Goal: Task Accomplishment & Management: Manage account settings

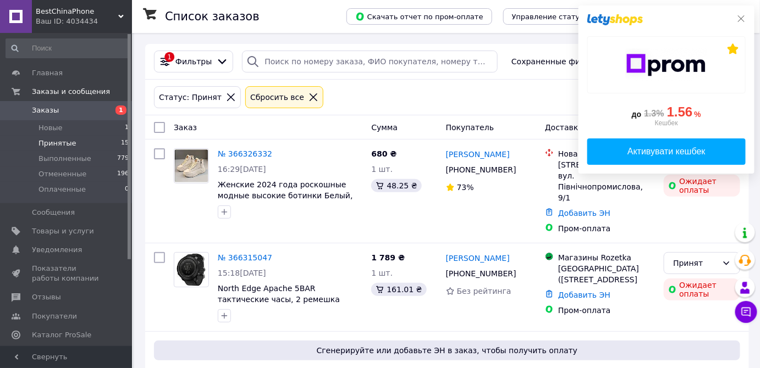
click at [743, 21] on icon at bounding box center [741, 18] width 9 height 9
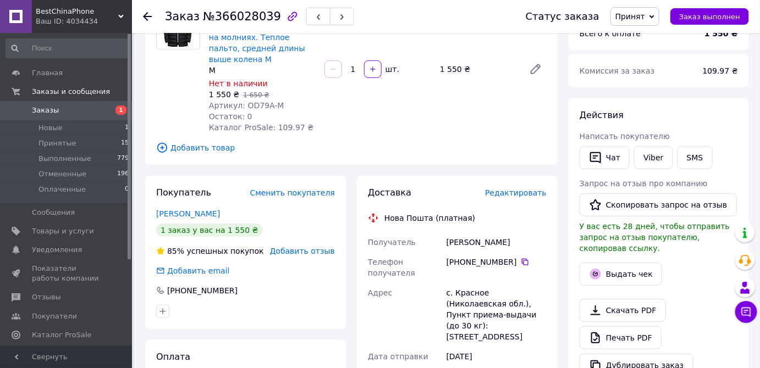
scroll to position [150, 0]
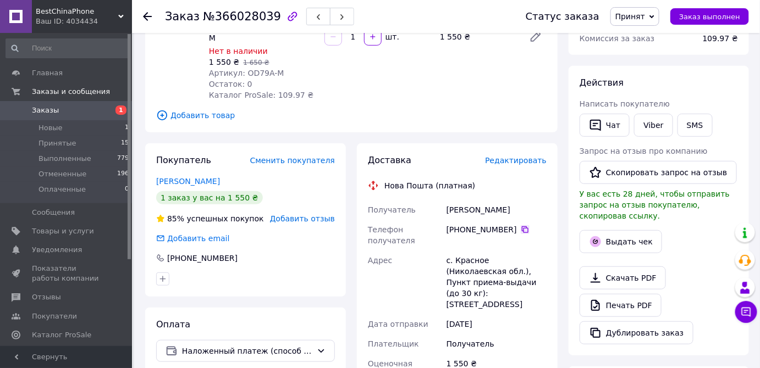
click at [521, 230] on icon at bounding box center [525, 229] width 9 height 9
drag, startPoint x: 478, startPoint y: 211, endPoint x: 442, endPoint y: 209, distance: 36.3
click at [442, 209] on div "Получатель Громова Лариса Телефон получателя +380 66 280 92 48   Адрес с. Красн…" at bounding box center [457, 360] width 183 height 321
copy div "Получатель Громова"
drag, startPoint x: 506, startPoint y: 213, endPoint x: 481, endPoint y: 212, distance: 25.8
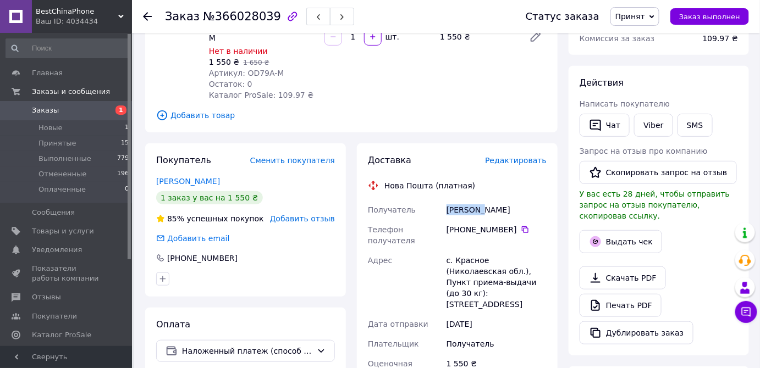
click at [481, 212] on div "Громова Лариса" at bounding box center [496, 210] width 104 height 20
copy div "Лариса"
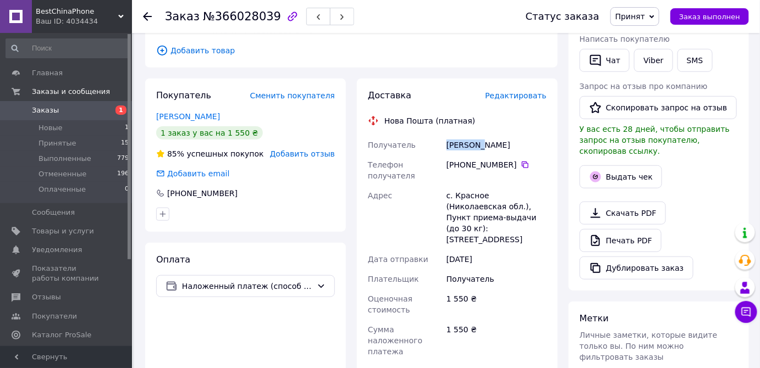
scroll to position [250, 0]
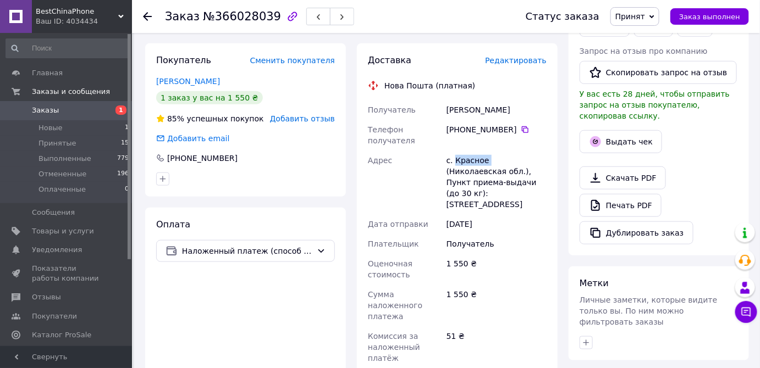
drag, startPoint x: 485, startPoint y: 148, endPoint x: 453, endPoint y: 151, distance: 32.0
click at [453, 151] on div "с. Красное (Николаевская обл.), Пункт приема-выдачи (до 30 кг): [STREET_ADDRESS]" at bounding box center [496, 183] width 104 height 64
copy div "Красное"
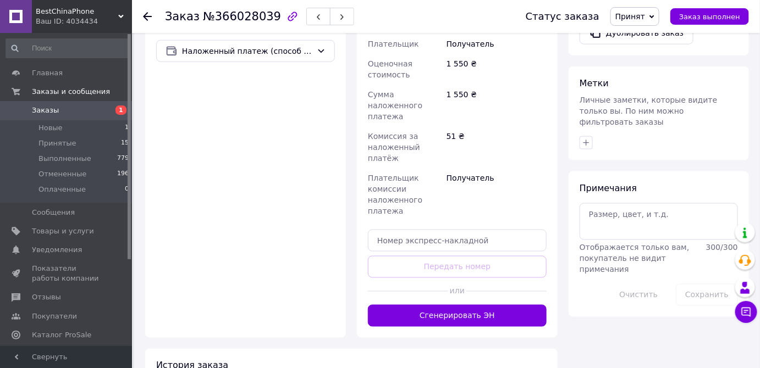
scroll to position [477, 0]
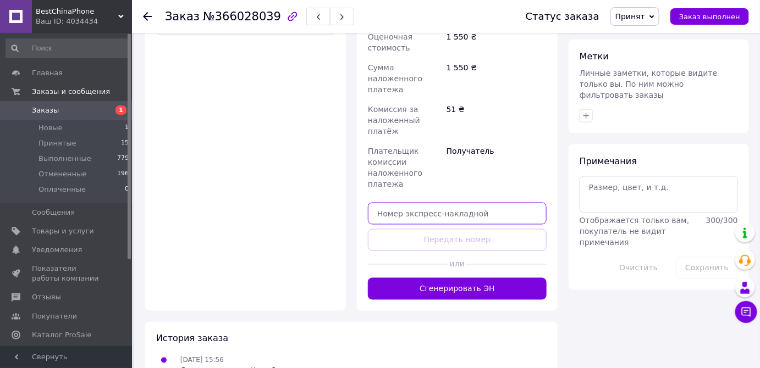
click at [425, 203] on input "text" at bounding box center [457, 214] width 179 height 22
paste input "20451269217500"
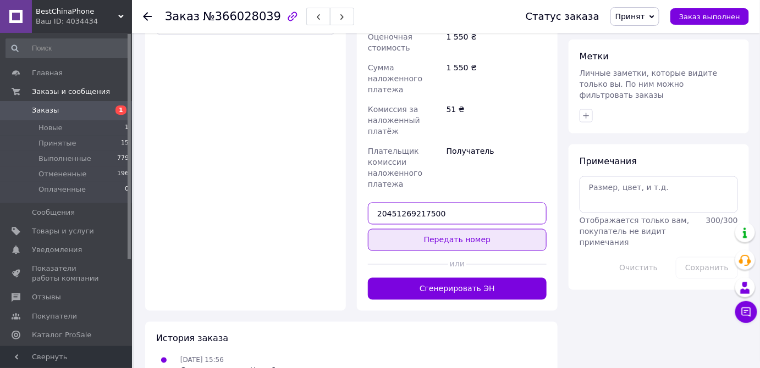
type input "20451269217500"
click at [481, 229] on button "Передать номер" at bounding box center [457, 240] width 179 height 22
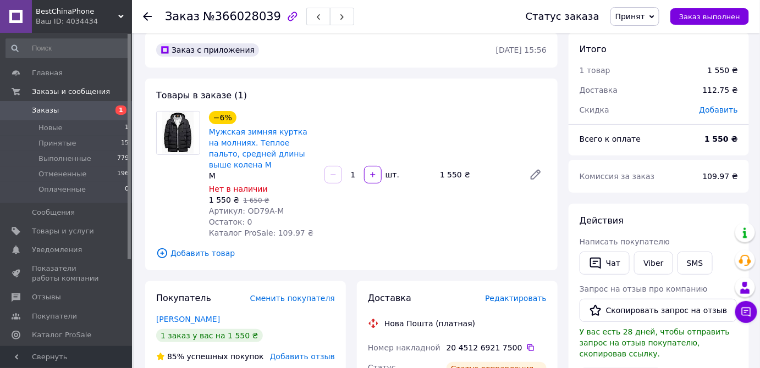
scroll to position [0, 0]
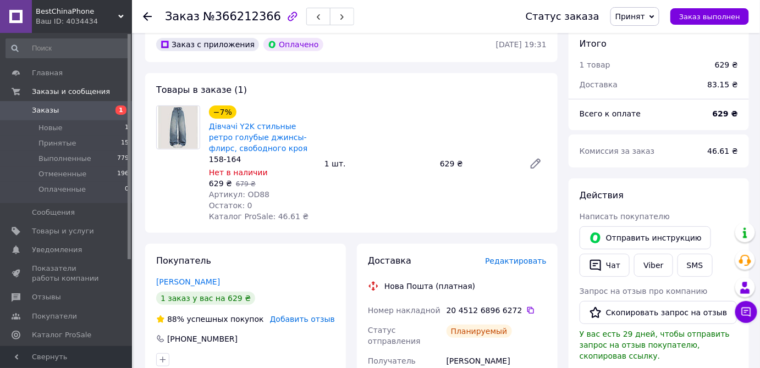
scroll to position [49, 0]
click at [596, 261] on icon "button" at bounding box center [595, 265] width 13 height 13
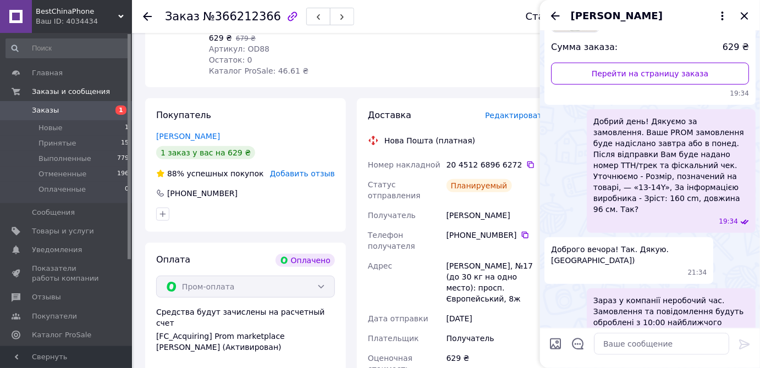
scroll to position [250, 0]
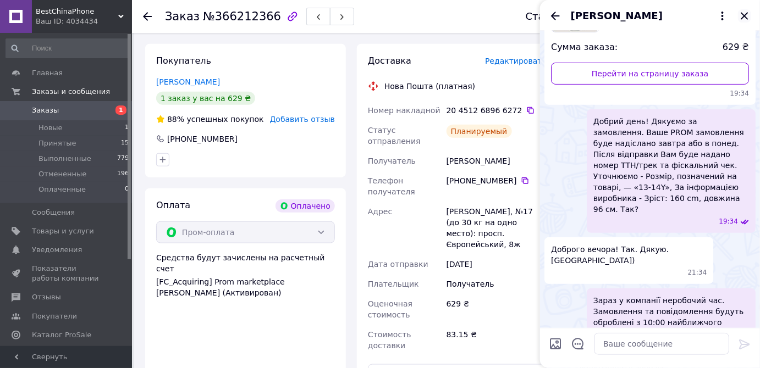
click at [743, 18] on icon "Закрыть" at bounding box center [744, 15] width 7 height 7
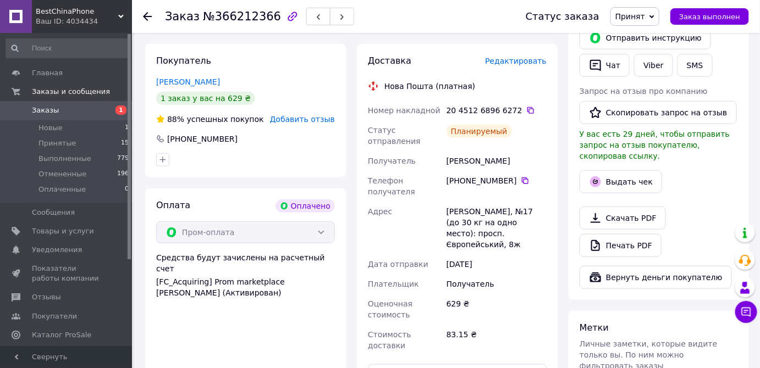
click at [525, 60] on span "Редактировать" at bounding box center [516, 61] width 62 height 9
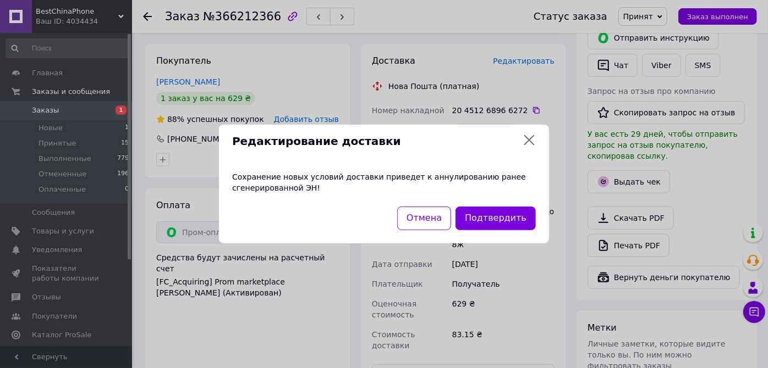
click at [531, 139] on icon at bounding box center [528, 140] width 13 height 13
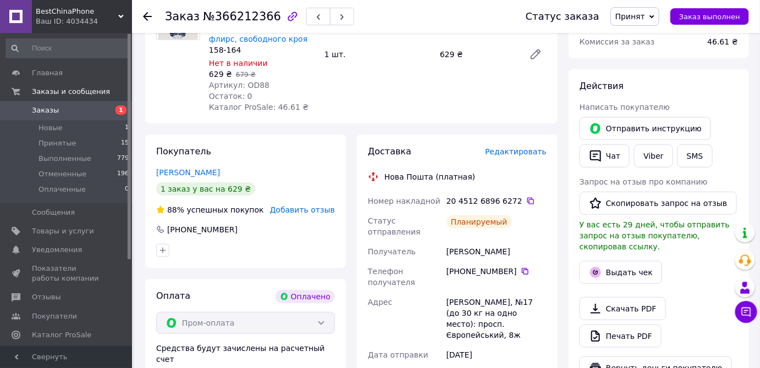
scroll to position [0, 0]
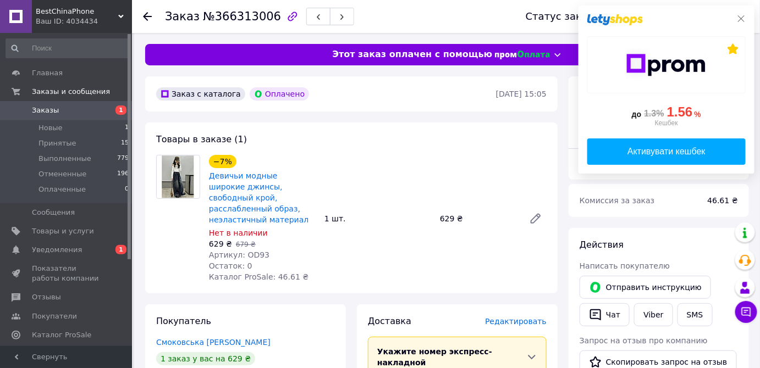
click at [742, 16] on icon at bounding box center [741, 18] width 9 height 9
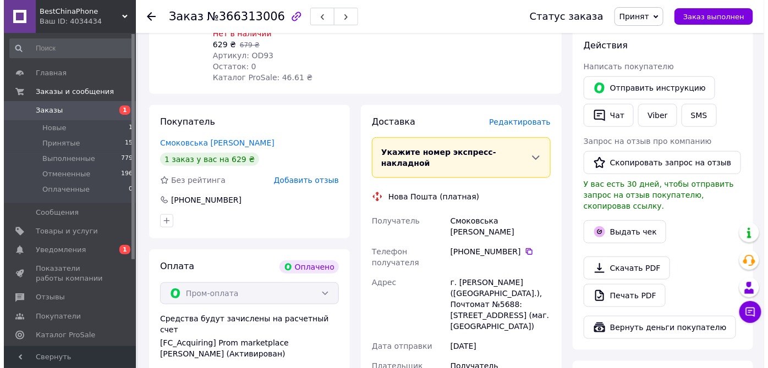
scroll to position [250, 0]
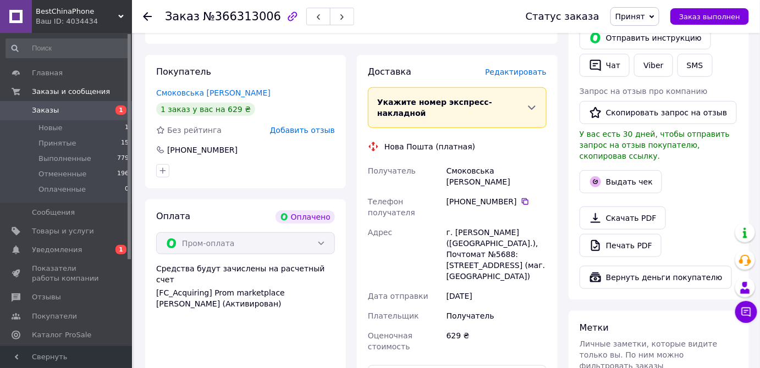
click at [533, 68] on span "Редактировать" at bounding box center [516, 72] width 62 height 9
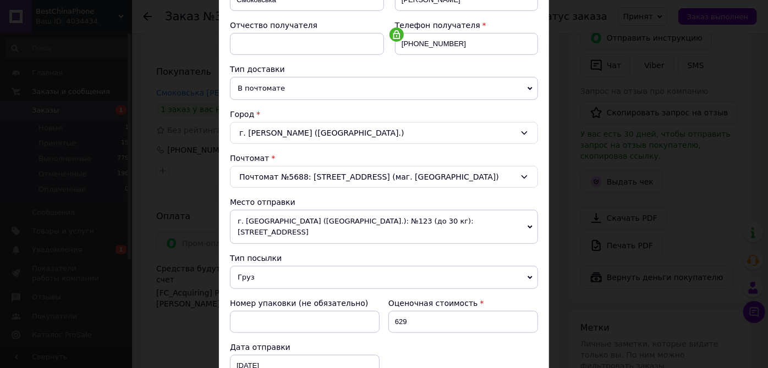
scroll to position [257, 0]
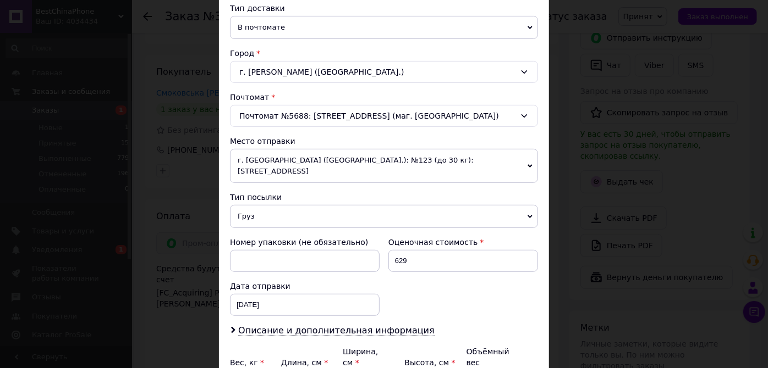
click at [381, 156] on span "г. Киев (Киевская обл.): №123 (до 30 кг): ул. Градинская, 7" at bounding box center [384, 166] width 308 height 34
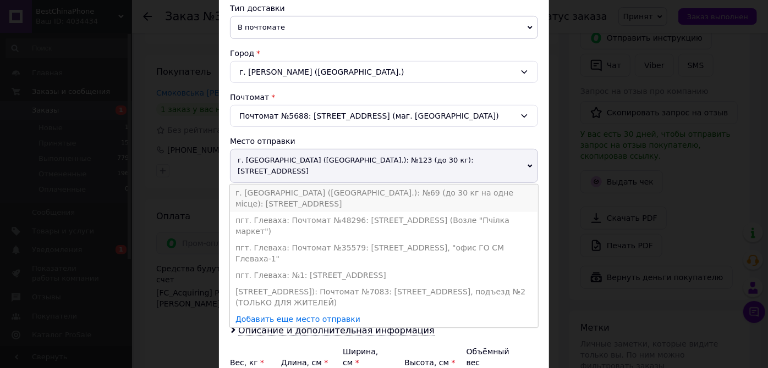
click at [374, 185] on li "г. Киев (Киевская обл.): №69 (до 30 кг на одне місце): ул. Градинская, 1" at bounding box center [384, 198] width 308 height 27
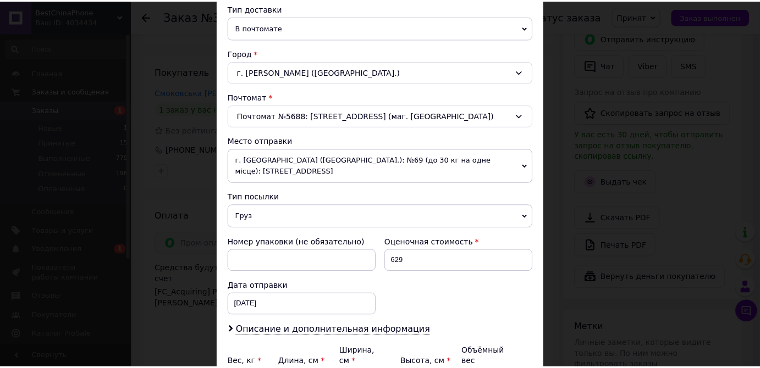
scroll to position [357, 0]
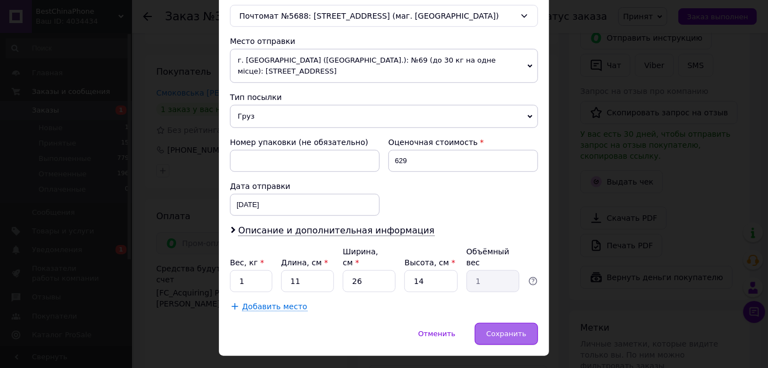
click at [494, 330] on span "Сохранить" at bounding box center [506, 334] width 40 height 8
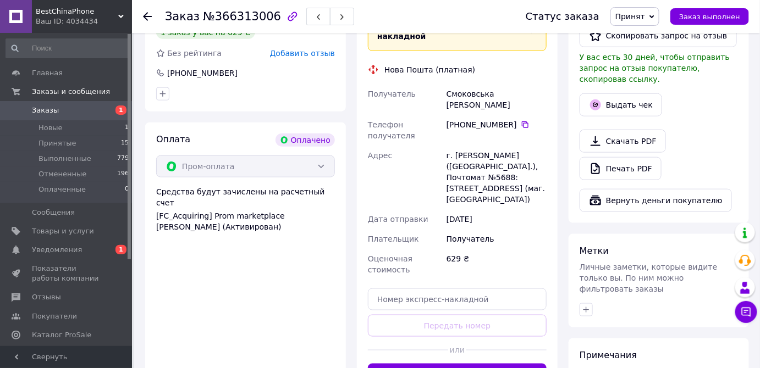
scroll to position [350, 0]
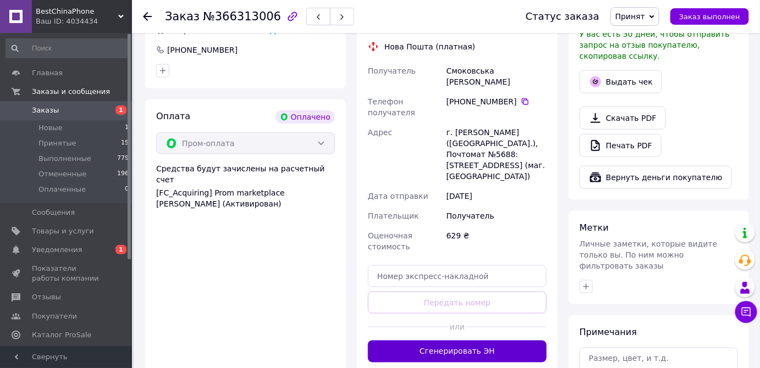
click at [439, 341] on button "Сгенерировать ЭН" at bounding box center [457, 352] width 179 height 22
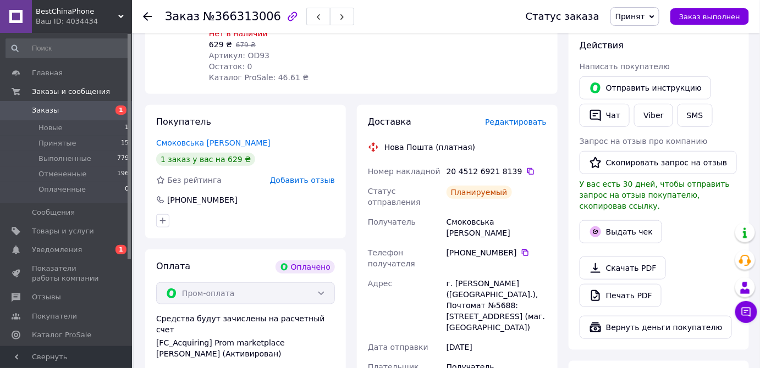
scroll to position [100, 0]
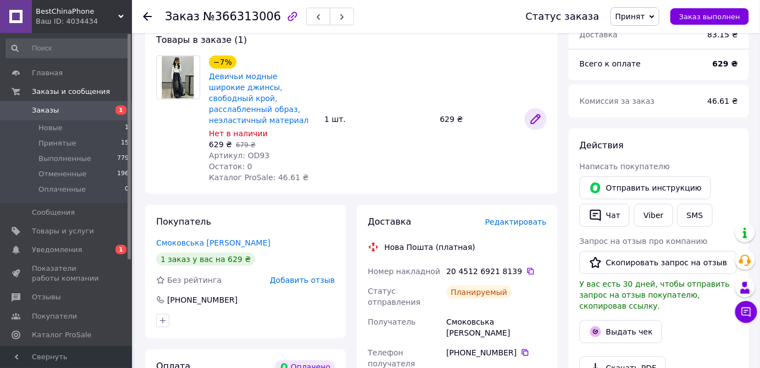
click at [541, 113] on icon at bounding box center [535, 119] width 13 height 13
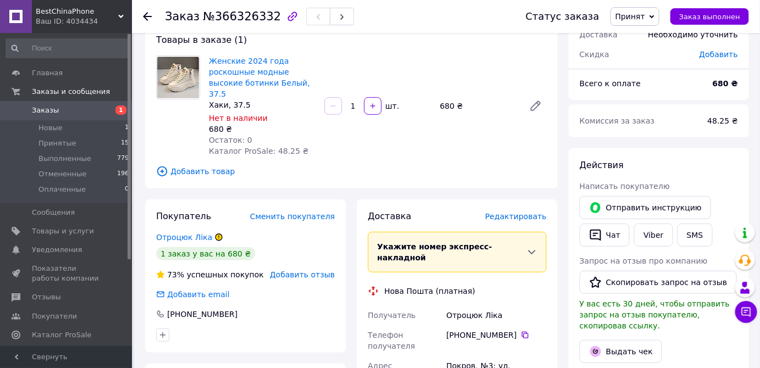
scroll to position [49, 0]
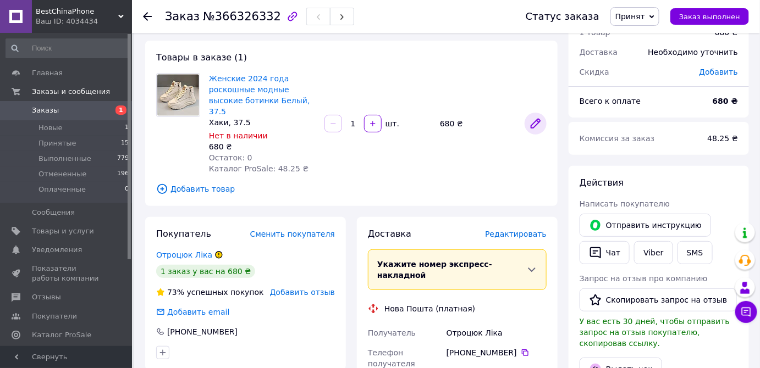
click at [535, 119] on icon at bounding box center [535, 123] width 9 height 9
